Goal: Browse casually

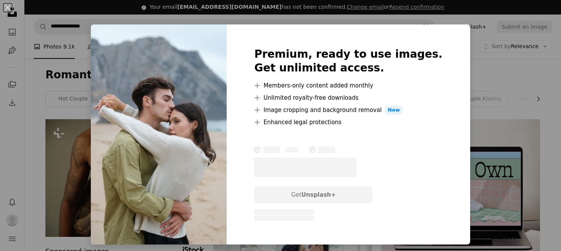
scroll to position [2359, 0]
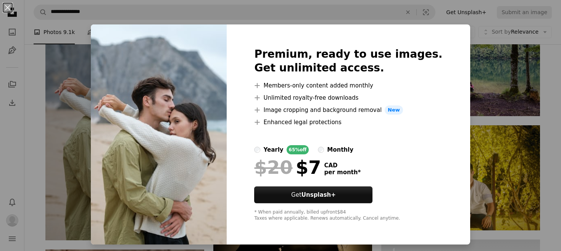
click at [494, 115] on div "An X shape Premium, ready to use images. Get unlimited access. A plus sign Memb…" at bounding box center [280, 125] width 561 height 251
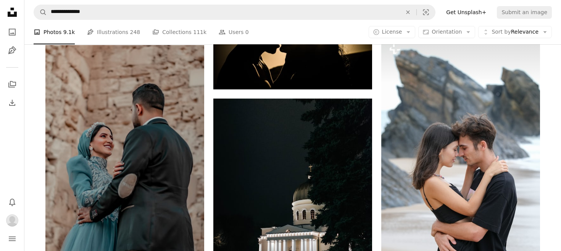
scroll to position [2562, 0]
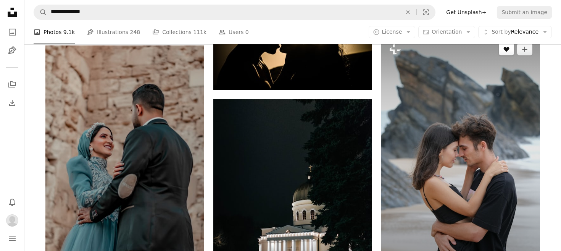
click at [504, 50] on icon "Like" at bounding box center [506, 49] width 6 height 5
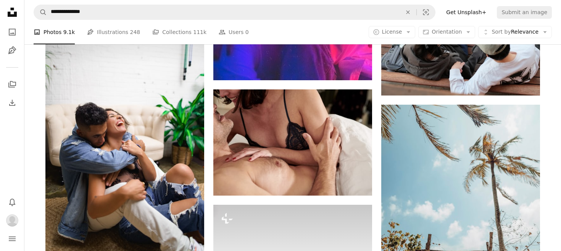
scroll to position [4361, 0]
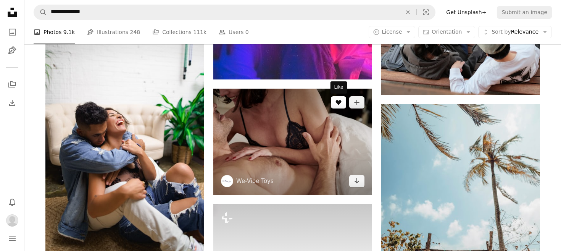
click at [337, 106] on button "A heart" at bounding box center [338, 102] width 15 height 12
click at [322, 148] on img at bounding box center [292, 141] width 159 height 106
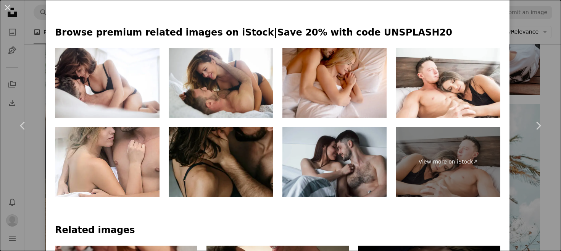
scroll to position [278, 0]
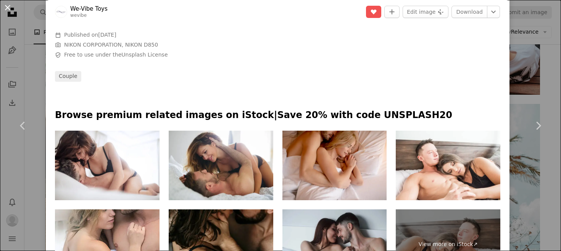
click at [8, 6] on button "An X shape" at bounding box center [7, 7] width 9 height 9
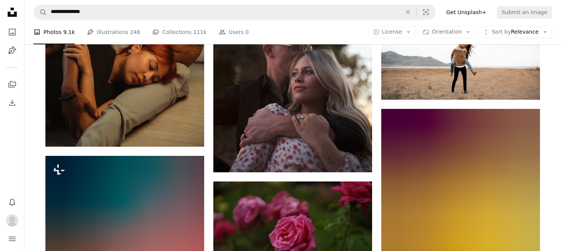
scroll to position [10896, 0]
